Goal: Task Accomplishment & Management: Manage account settings

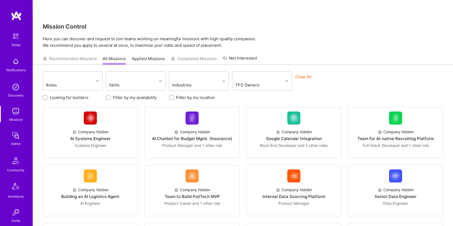
click at [23, 135] on link "Admin" at bounding box center [16, 138] width 34 height 17
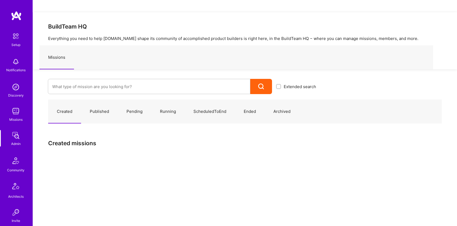
click at [108, 69] on div "Extended search" at bounding box center [176, 81] width 287 height 25
click at [106, 80] on input at bounding box center [149, 87] width 194 height 14
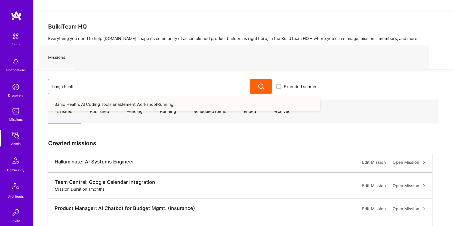
type input "banjo health"
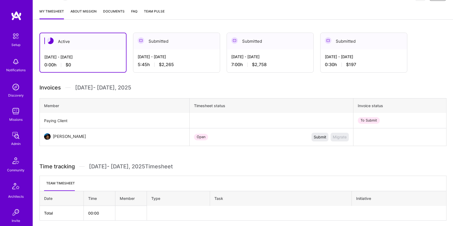
scroll to position [113, 0]
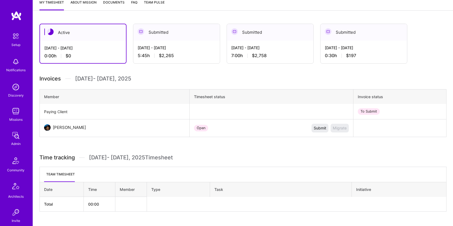
click at [18, 117] on div "Missions" at bounding box center [15, 120] width 13 height 6
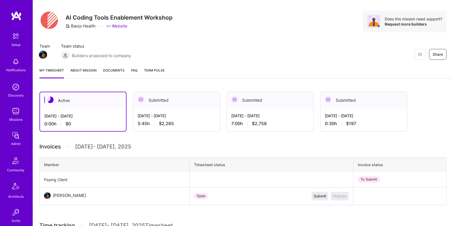
scroll to position [12, 0]
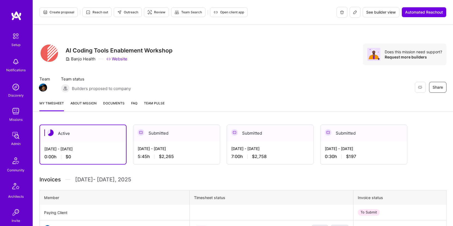
click at [119, 100] on span "Documents" at bounding box center [114, 103] width 22 height 6
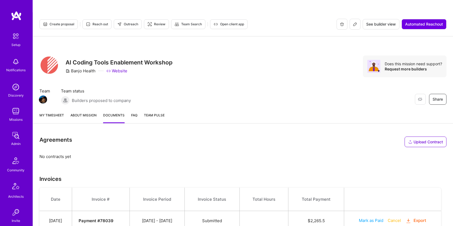
click at [14, 138] on img at bounding box center [15, 135] width 11 height 11
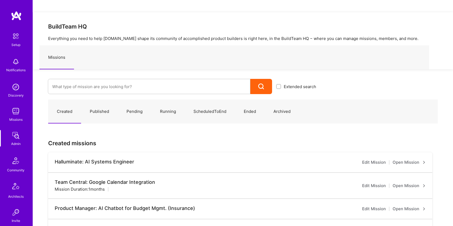
click at [13, 116] on img at bounding box center [15, 111] width 11 height 11
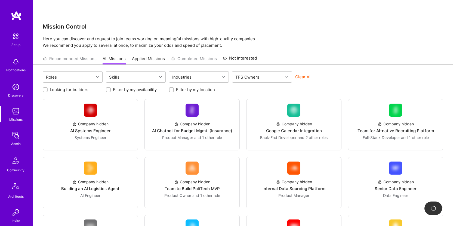
click at [16, 137] on img at bounding box center [15, 135] width 11 height 11
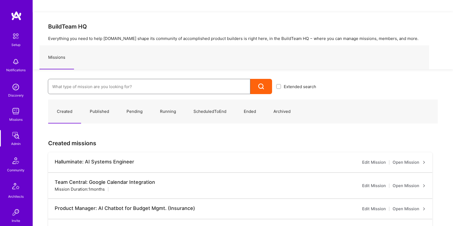
click at [88, 80] on input at bounding box center [149, 87] width 194 height 14
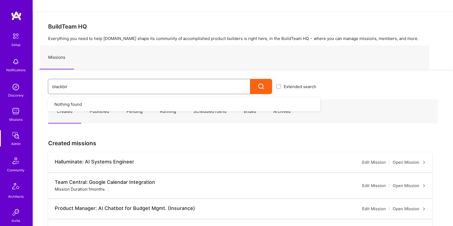
type input "blackbird"
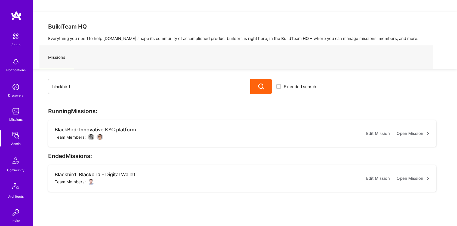
click at [417, 130] on link "Open Mission" at bounding box center [413, 133] width 33 height 7
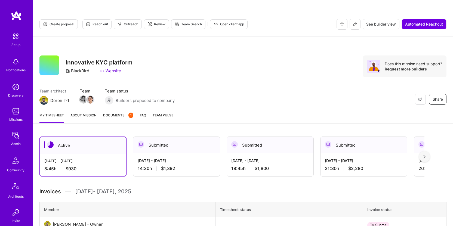
click at [120, 112] on span "Documents 1" at bounding box center [118, 115] width 30 height 6
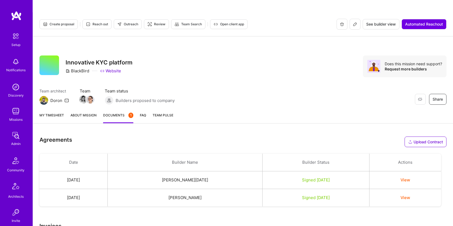
click at [407, 177] on button "View" at bounding box center [406, 180] width 10 height 6
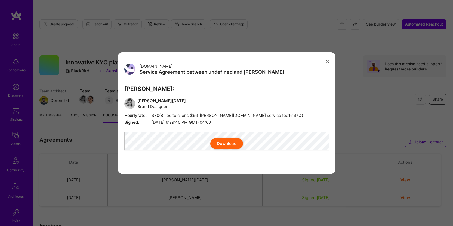
click at [290, 211] on div "[DOMAIN_NAME] Service Agreement between undefined and [PERSON_NAME] [PERSON_NAM…" at bounding box center [226, 113] width 453 height 226
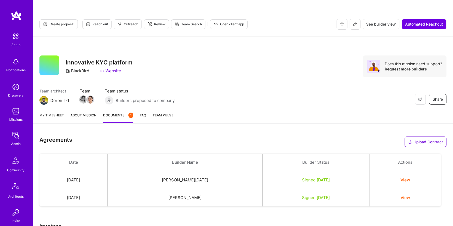
click at [410, 195] on button "View" at bounding box center [406, 198] width 10 height 6
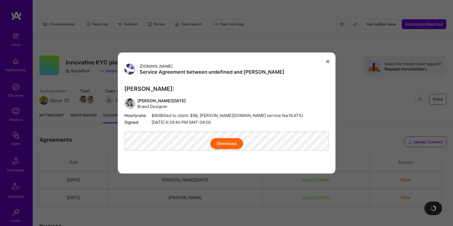
click at [176, 142] on div "Download" at bounding box center [226, 143] width 205 height 11
click at [220, 146] on button "Download" at bounding box center [226, 143] width 33 height 11
click at [329, 57] on button "modal" at bounding box center [328, 61] width 7 height 9
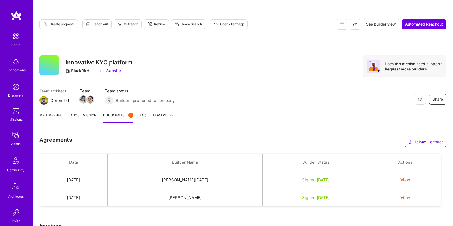
click at [15, 137] on img at bounding box center [15, 135] width 11 height 11
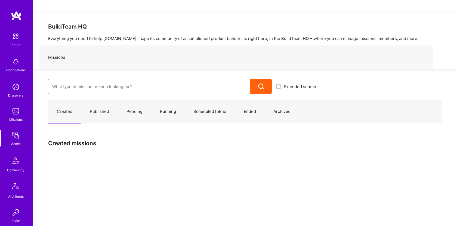
click at [109, 80] on input at bounding box center [149, 87] width 194 height 14
type input "blackstone"
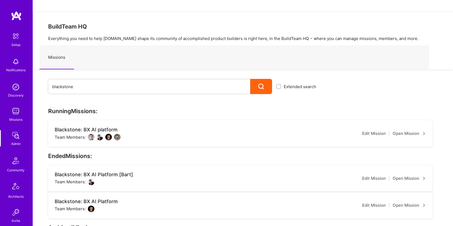
click at [405, 130] on link "Open Mission" at bounding box center [409, 133] width 33 height 7
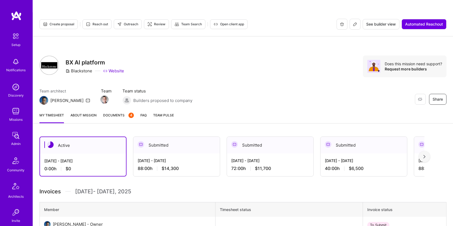
click at [113, 112] on span "Documents 4" at bounding box center [118, 115] width 31 height 6
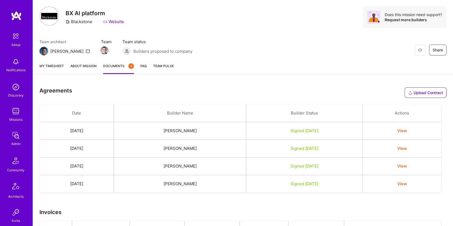
scroll to position [50, 0]
click at [407, 180] on button "View" at bounding box center [402, 183] width 10 height 6
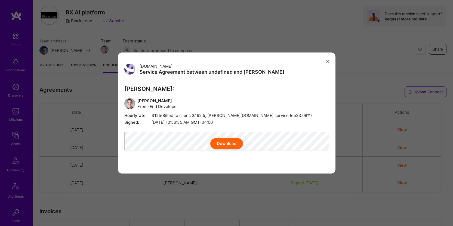
click at [175, 143] on div "Download" at bounding box center [226, 143] width 205 height 11
click at [177, 143] on div "Download" at bounding box center [226, 143] width 205 height 11
click at [232, 148] on button "Download" at bounding box center [226, 143] width 33 height 11
click at [326, 57] on button "modal" at bounding box center [328, 61] width 7 height 9
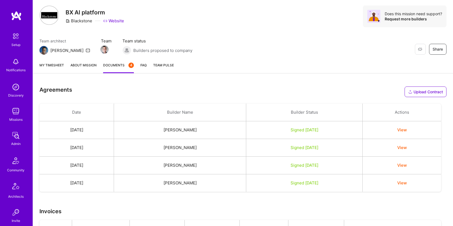
click at [14, 108] on img at bounding box center [15, 111] width 11 height 11
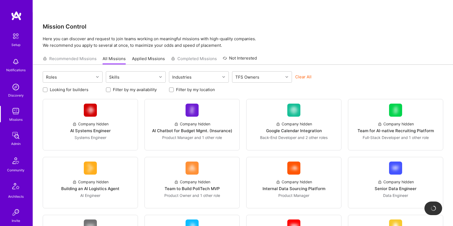
click at [16, 113] on img at bounding box center [15, 111] width 11 height 11
click at [16, 134] on img at bounding box center [15, 135] width 11 height 11
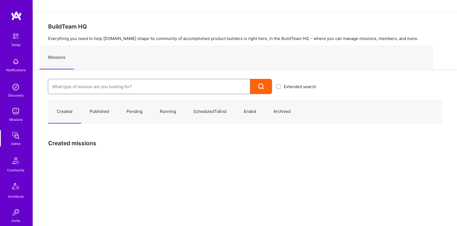
click at [105, 80] on input at bounding box center [149, 87] width 194 height 14
type input "buzzback"
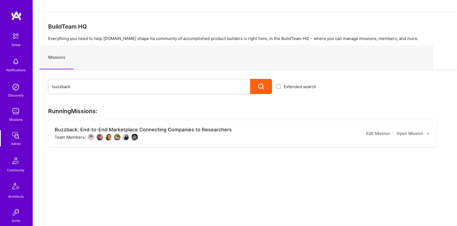
click at [404, 130] on link "Open Mission" at bounding box center [413, 133] width 33 height 7
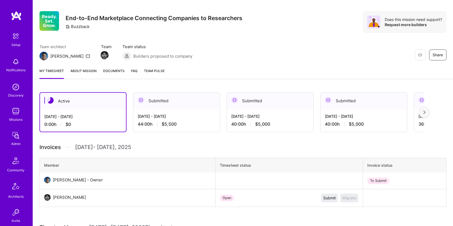
scroll to position [8, 0]
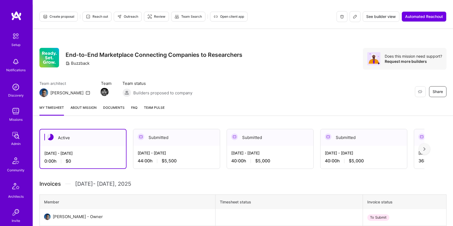
click at [111, 105] on span "Documents" at bounding box center [114, 108] width 22 height 6
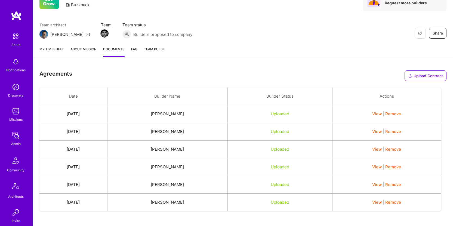
scroll to position [58, 0]
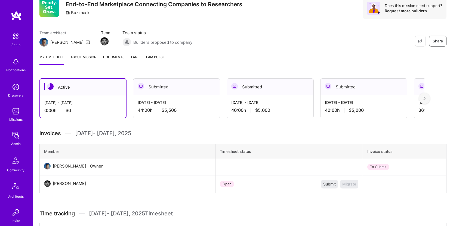
scroll to position [8, 0]
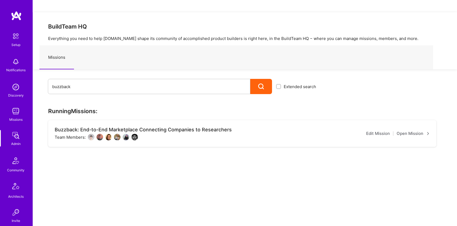
click at [407, 130] on link "Open Mission" at bounding box center [413, 133] width 33 height 7
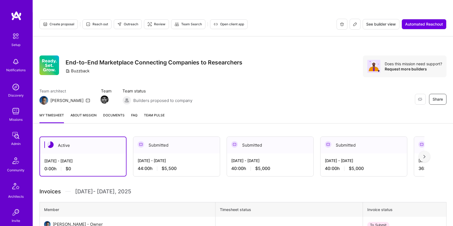
scroll to position [123, 0]
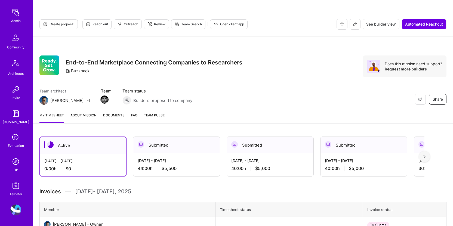
click at [12, 165] on img at bounding box center [15, 161] width 11 height 11
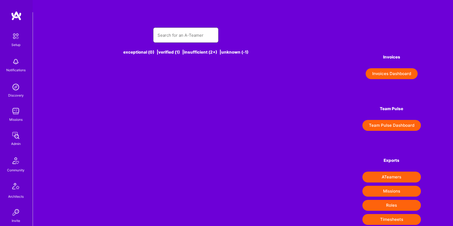
click at [174, 28] on input "text" at bounding box center [186, 35] width 57 height 14
type input "[PERSON_NAME]"
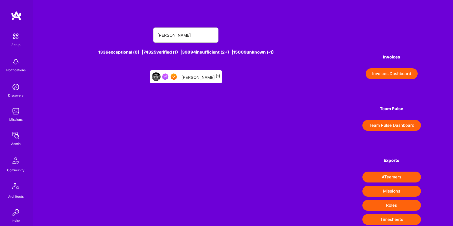
click at [194, 73] on div "[PERSON_NAME] [1]" at bounding box center [201, 76] width 39 height 7
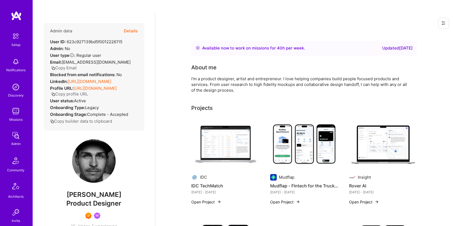
click at [129, 23] on button "Details" at bounding box center [131, 31] width 14 height 16
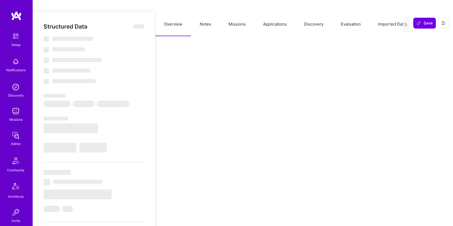
click at [236, 13] on button "Missions" at bounding box center [237, 24] width 35 height 24
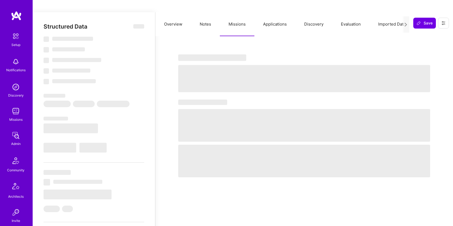
select select "Right Now"
select select "7"
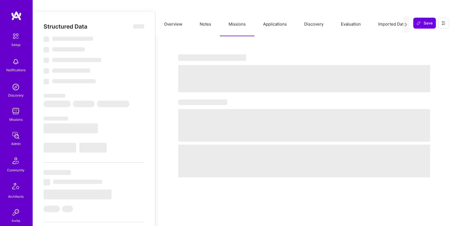
select select "US"
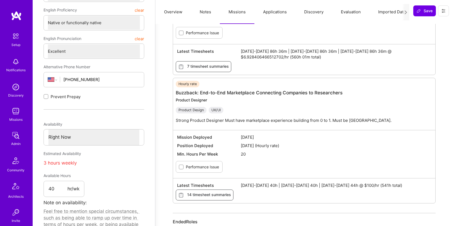
scroll to position [173, 0]
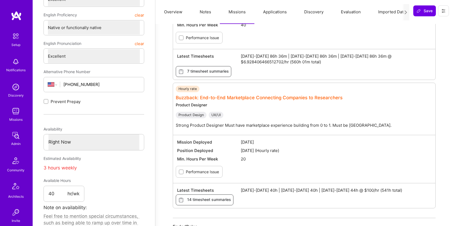
click at [278, 95] on link "Buzzback: End-to-End Marketplace Connecting Companies to Researchers" at bounding box center [259, 97] width 167 height 5
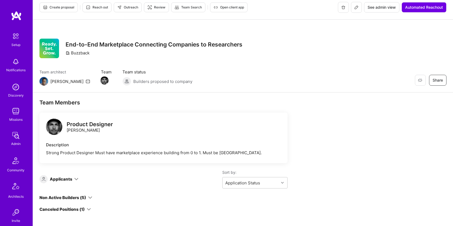
scroll to position [17, 0]
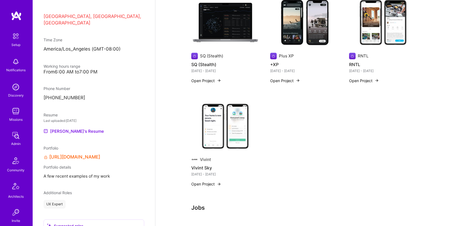
scroll to position [364, 0]
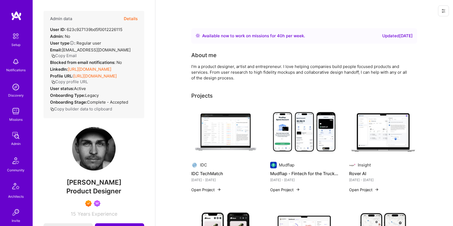
scroll to position [329, 0]
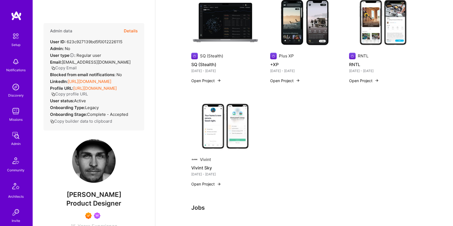
click at [12, 140] on img at bounding box center [15, 135] width 11 height 11
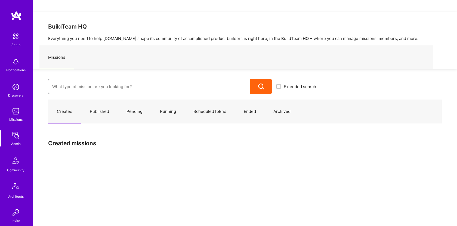
click at [94, 80] on input at bounding box center [149, 87] width 194 height 14
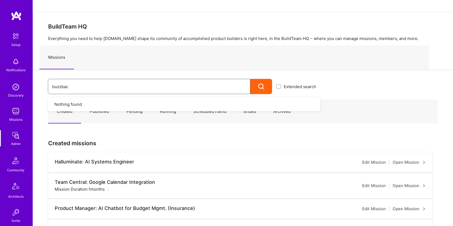
type input "buzzback"
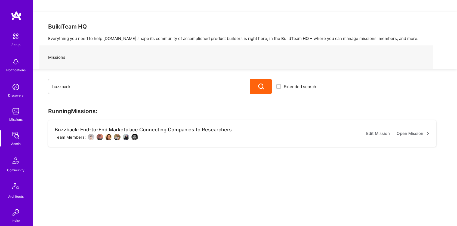
click at [410, 130] on link "Open Mission" at bounding box center [413, 133] width 33 height 7
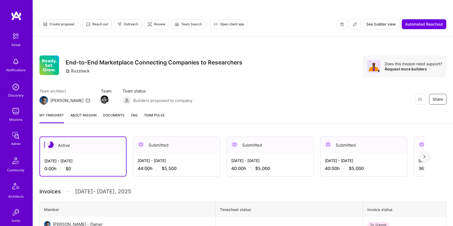
click at [109, 112] on span "Documents" at bounding box center [114, 115] width 22 height 6
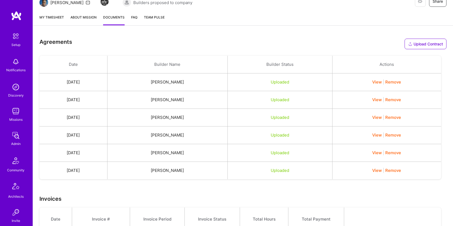
scroll to position [75, 0]
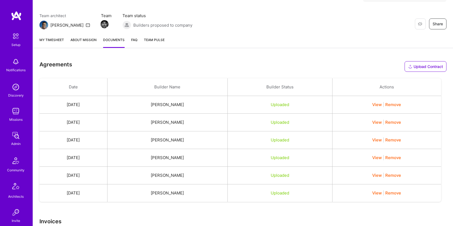
click at [51, 37] on link "My timesheet" at bounding box center [51, 42] width 24 height 11
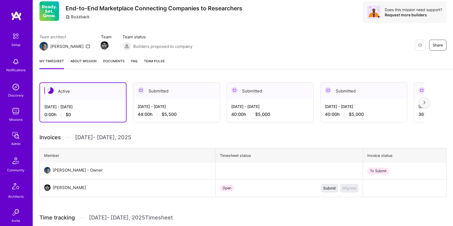
scroll to position [114, 0]
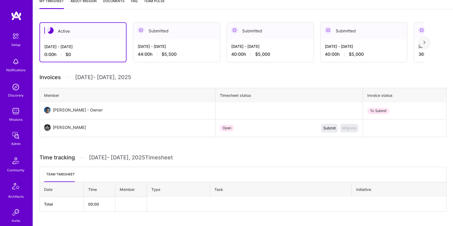
click at [220, 125] on div "Open" at bounding box center [227, 128] width 14 height 7
click at [72, 124] on div "[PERSON_NAME]" at bounding box center [69, 127] width 33 height 7
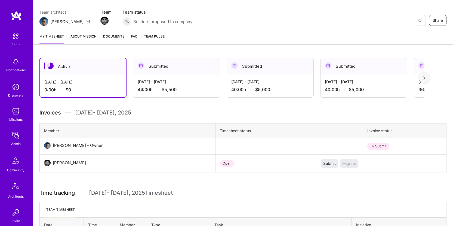
scroll to position [79, 0]
click at [189, 60] on div "Submitted" at bounding box center [176, 66] width 87 height 17
click at [195, 58] on div "Submitted" at bounding box center [176, 66] width 87 height 17
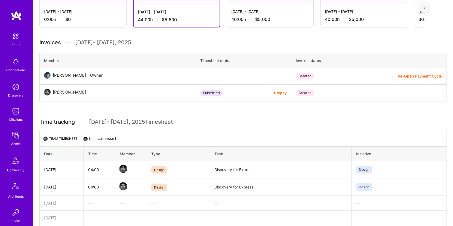
scroll to position [148, 0]
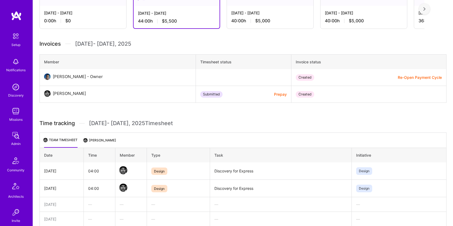
click at [100, 137] on li "[PERSON_NAME]" at bounding box center [100, 142] width 32 height 11
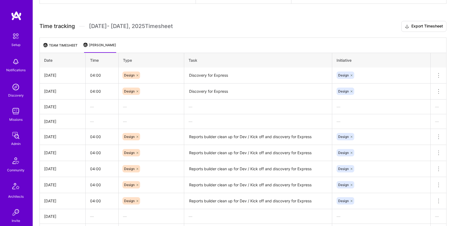
scroll to position [239, 0]
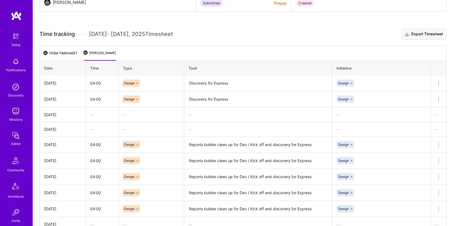
click at [422, 29] on button "Export Timesheet" at bounding box center [423, 34] width 45 height 11
